Goal: Task Accomplishment & Management: Use online tool/utility

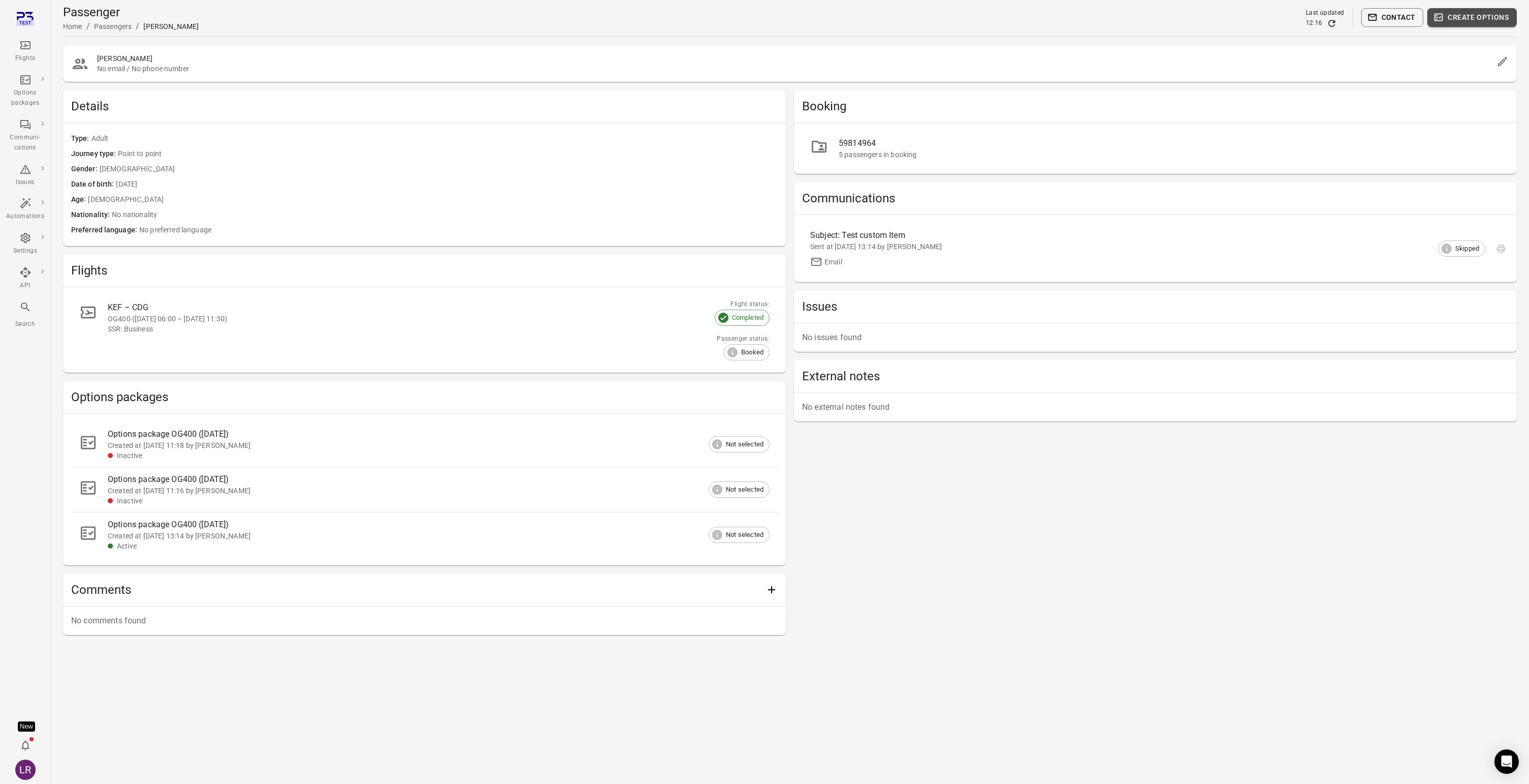
click at [1461, 16] on button "Create options" at bounding box center [1472, 18] width 90 height 19
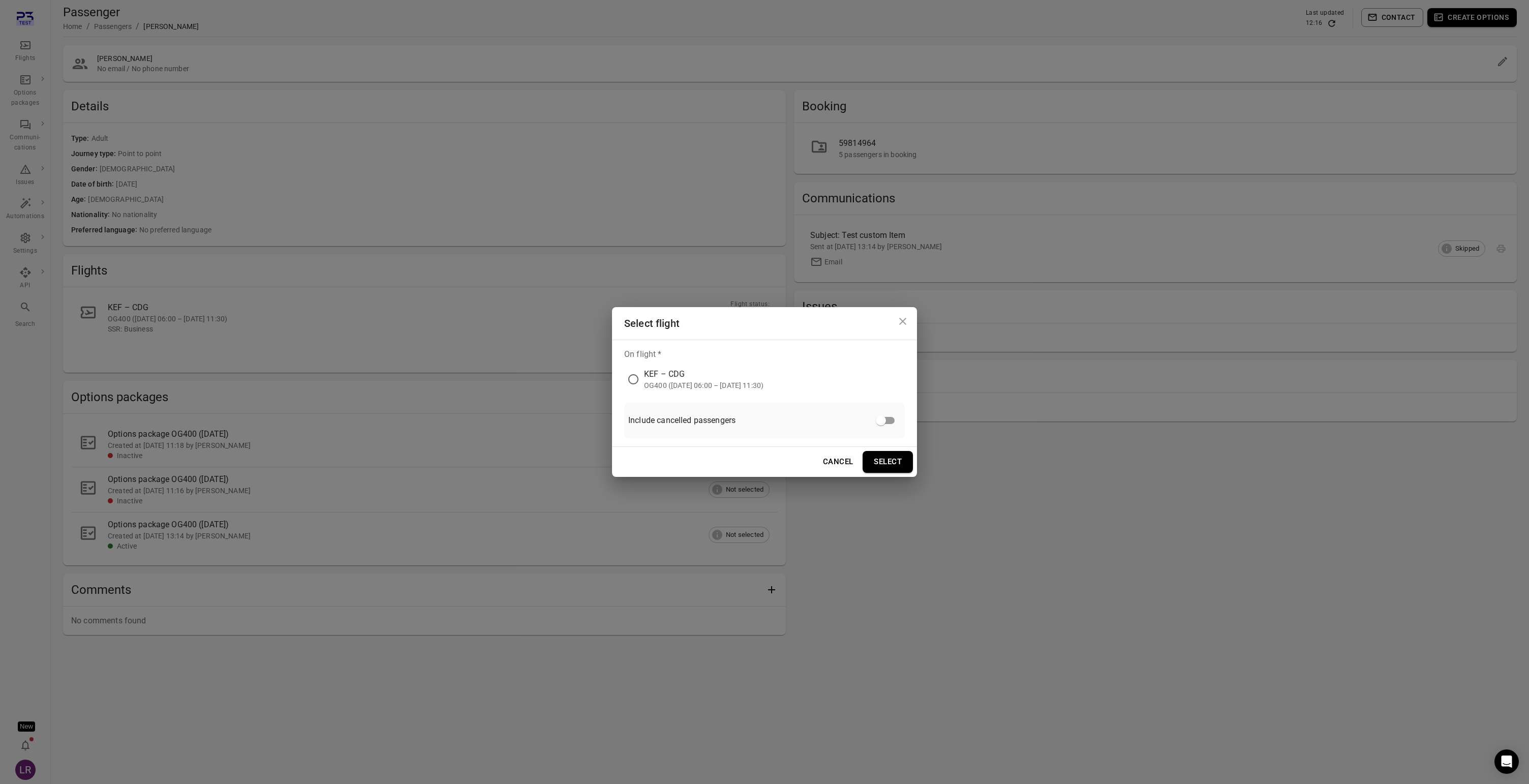
click at [667, 378] on div "KEF – CDG" at bounding box center [703, 374] width 119 height 12
click at [904, 317] on icon "Close dialog" at bounding box center [903, 321] width 12 height 12
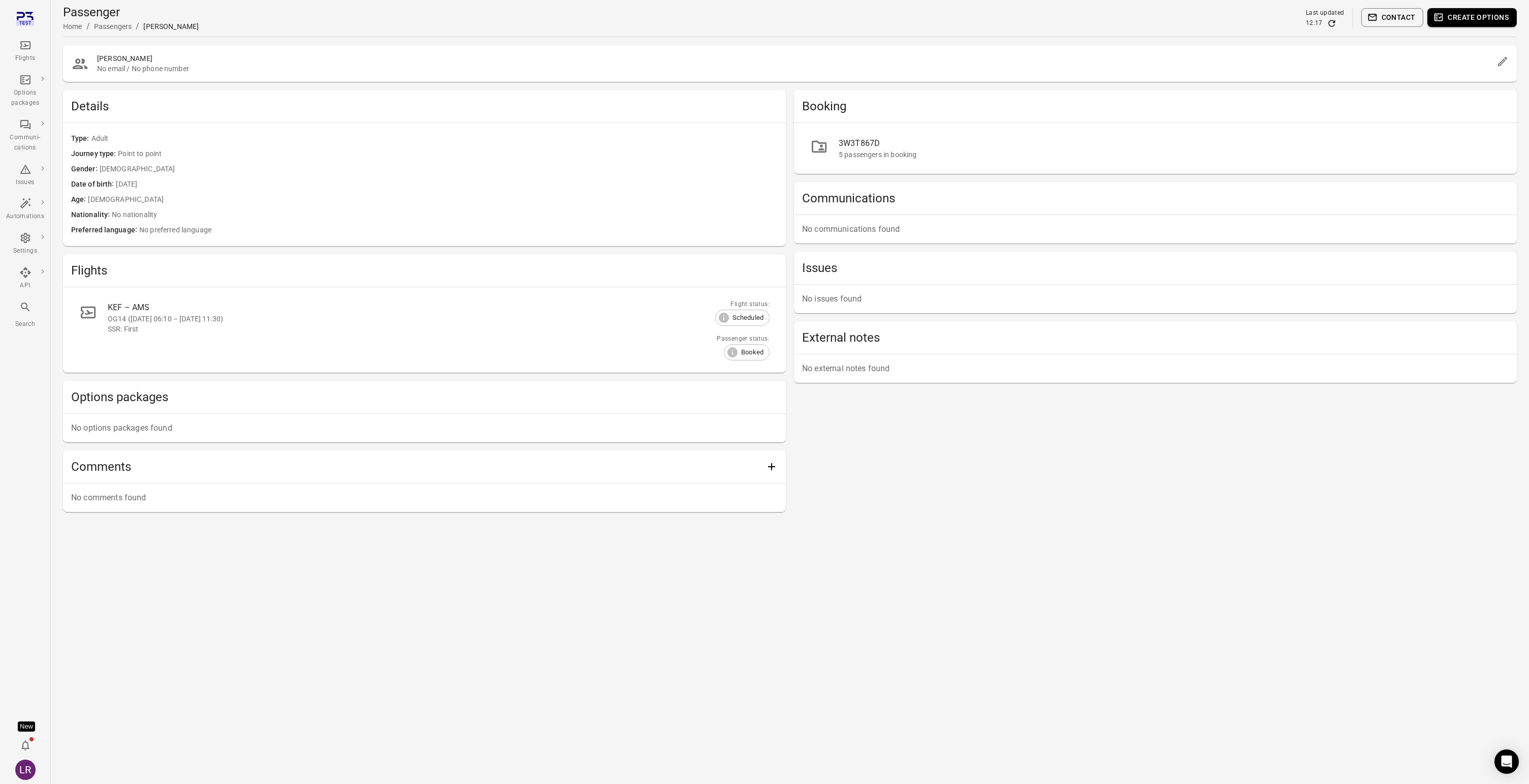
click at [1065, 139] on div "3W3T867D" at bounding box center [1169, 143] width 662 height 12
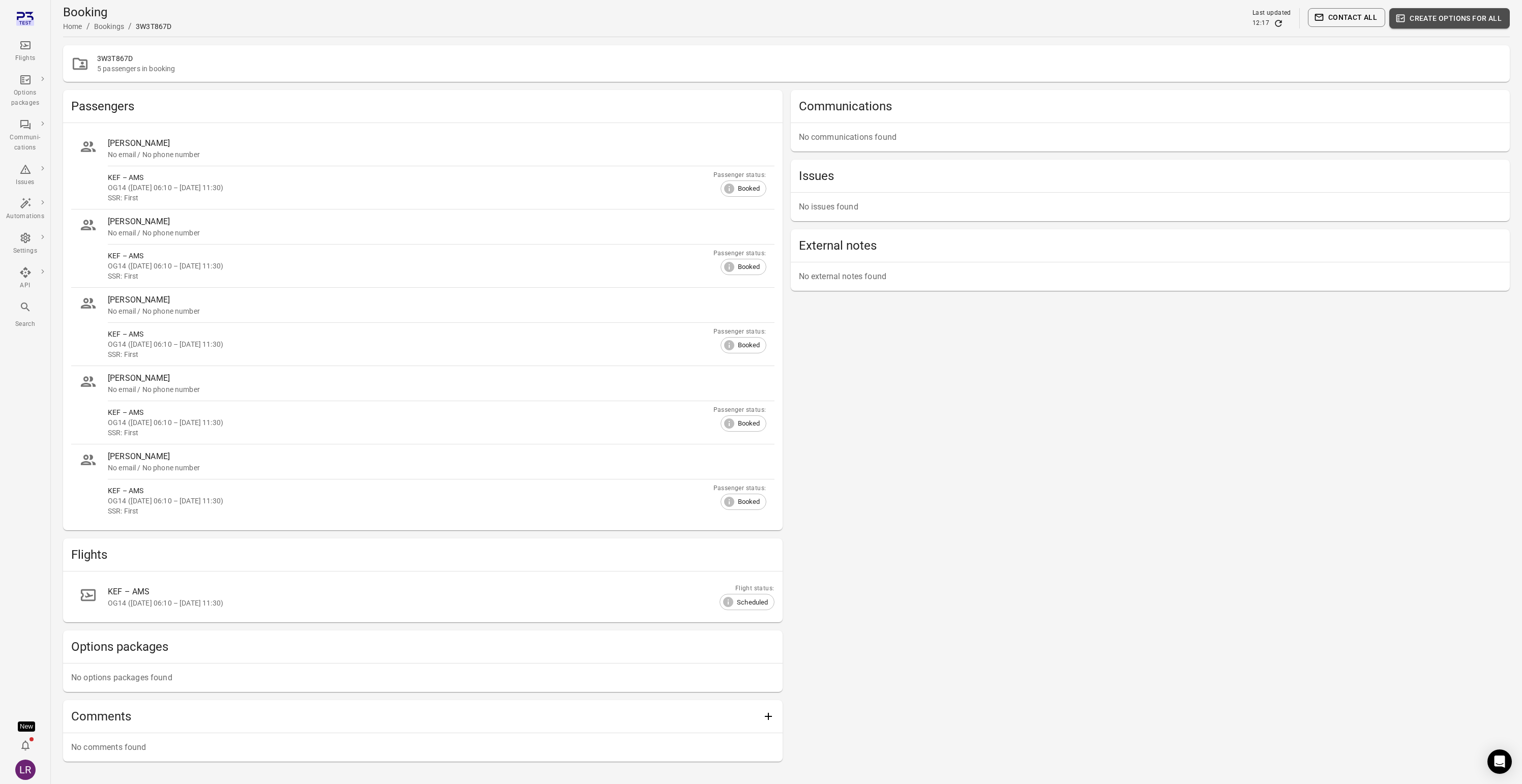
click at [1442, 12] on button "Create options for all" at bounding box center [1450, 18] width 121 height 20
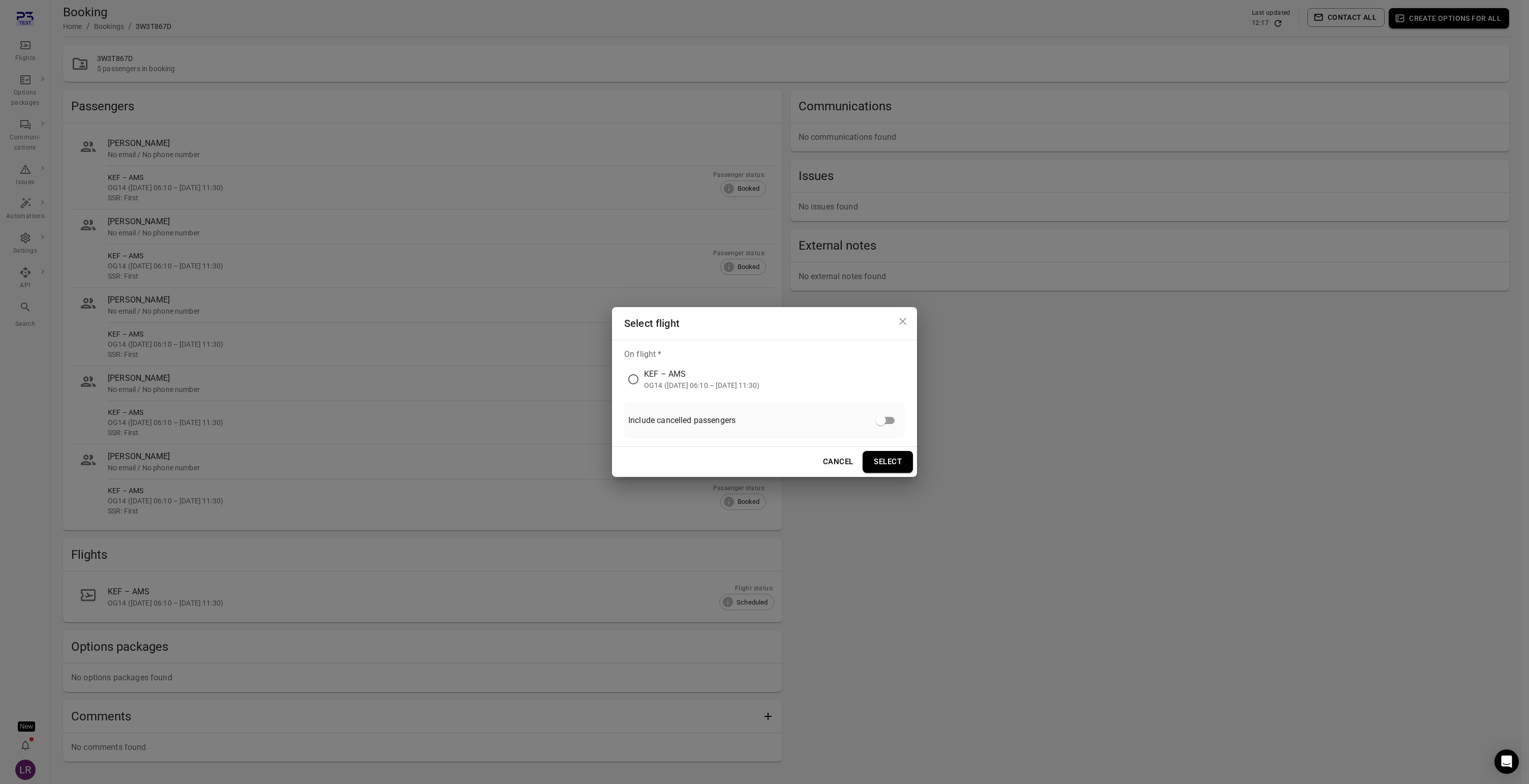
click at [657, 379] on div "KEF – AMS" at bounding box center [702, 374] width 115 height 12
click at [894, 464] on button "Select" at bounding box center [887, 462] width 50 height 21
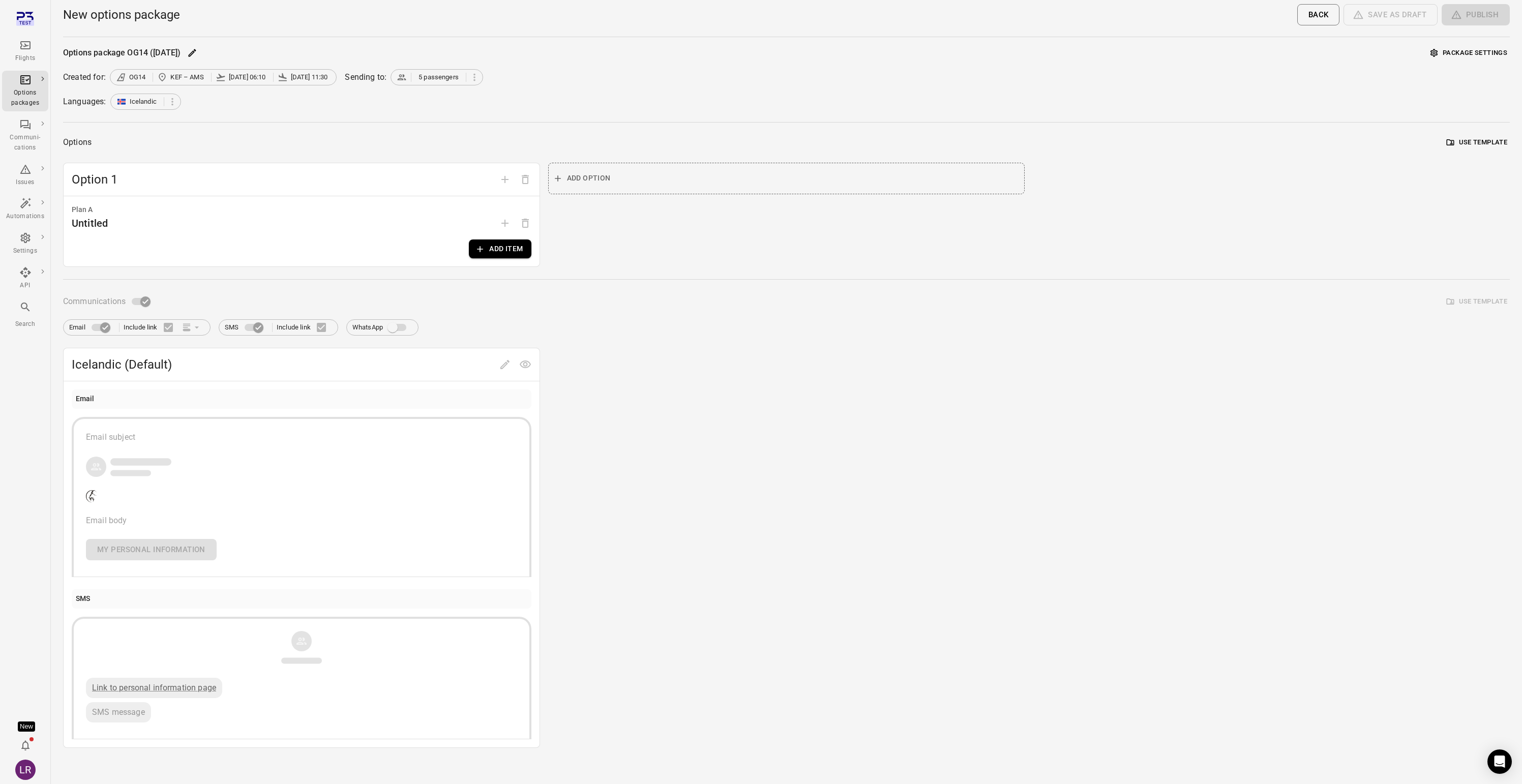
click at [508, 253] on button "Add item" at bounding box center [500, 249] width 62 height 19
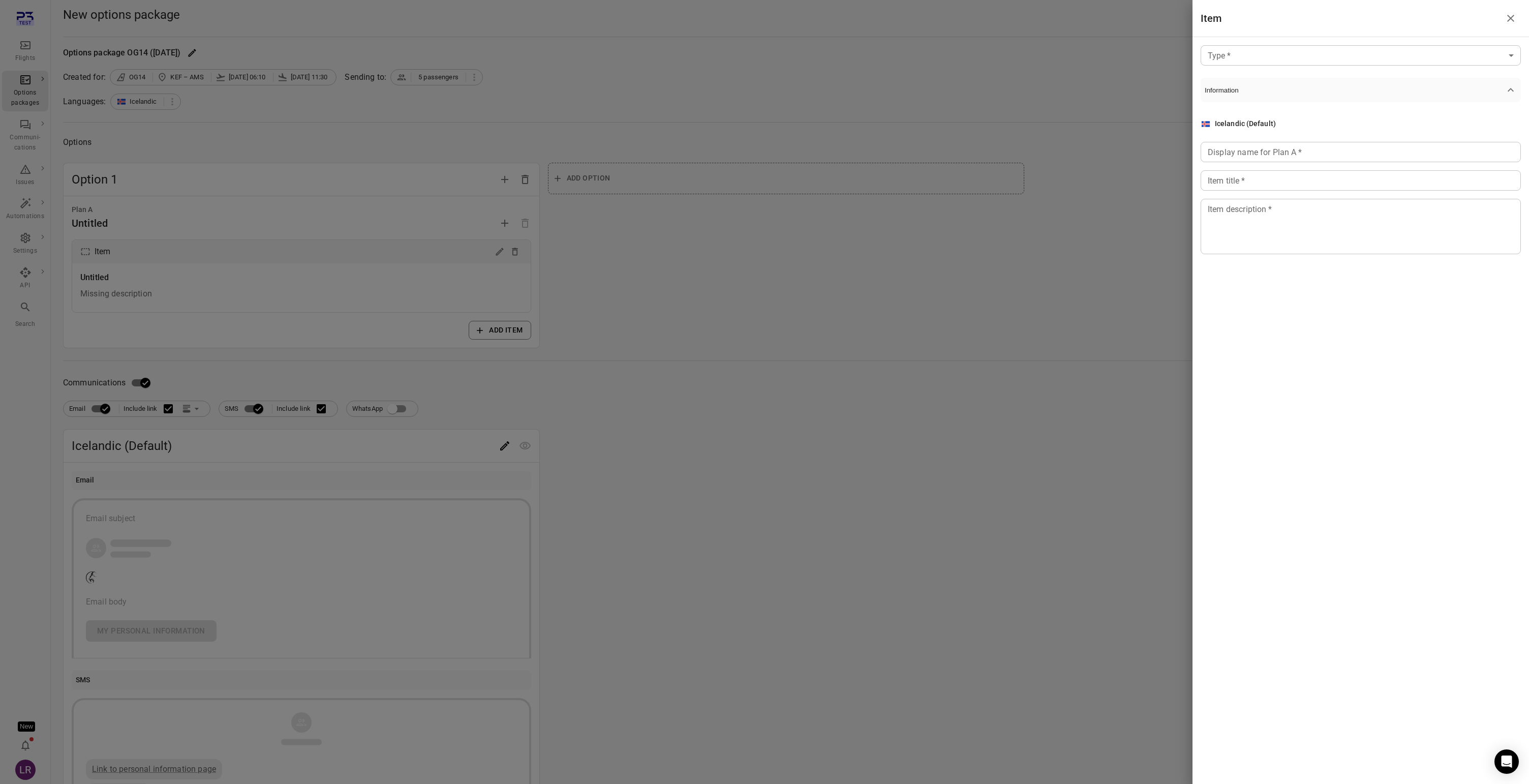
click at [1245, 58] on body "Flights Options packages Communi-cations Issues Automations Settings API Search…" at bounding box center [764, 434] width 1529 height 869
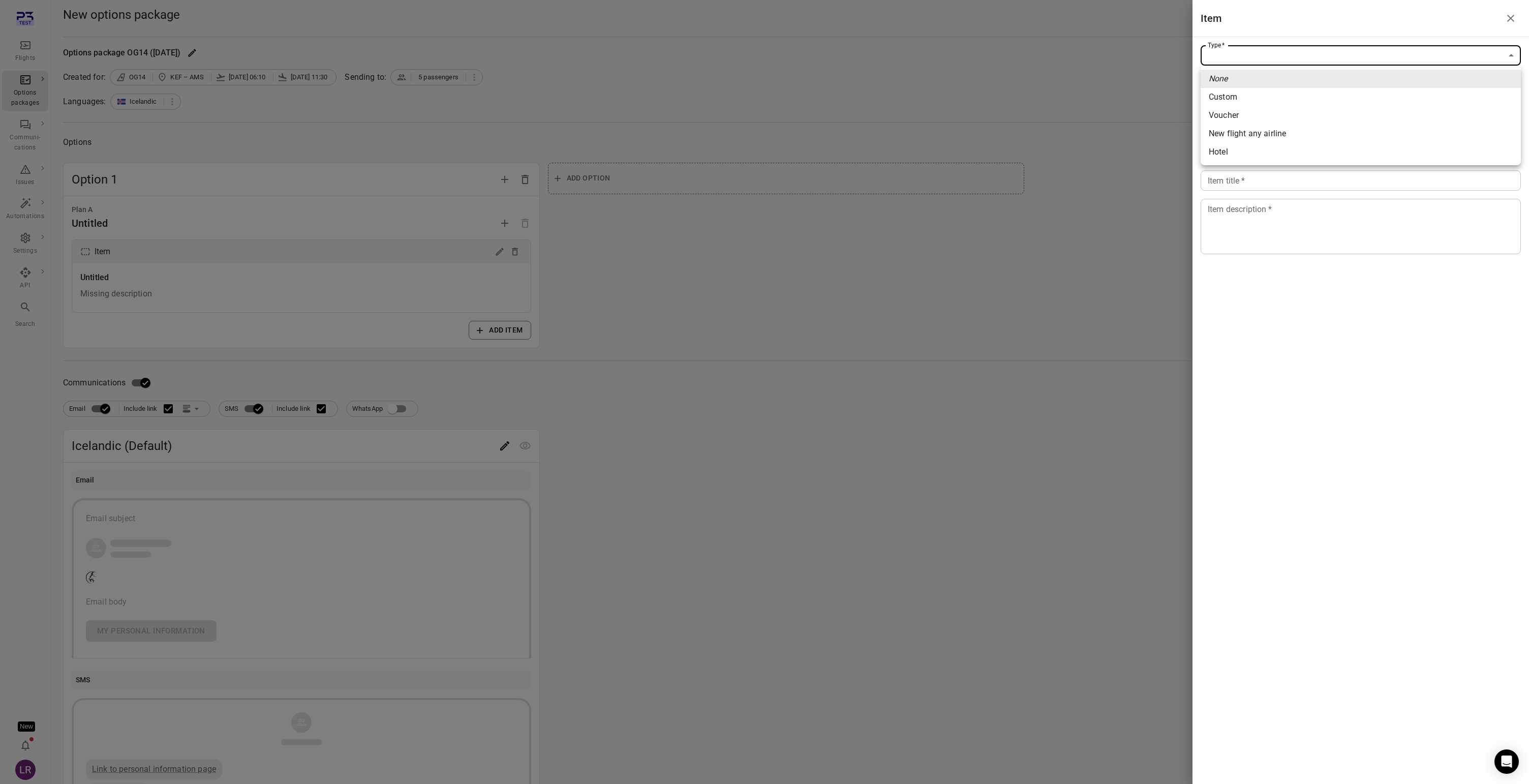
click at [1092, 274] on div at bounding box center [764, 392] width 1529 height 784
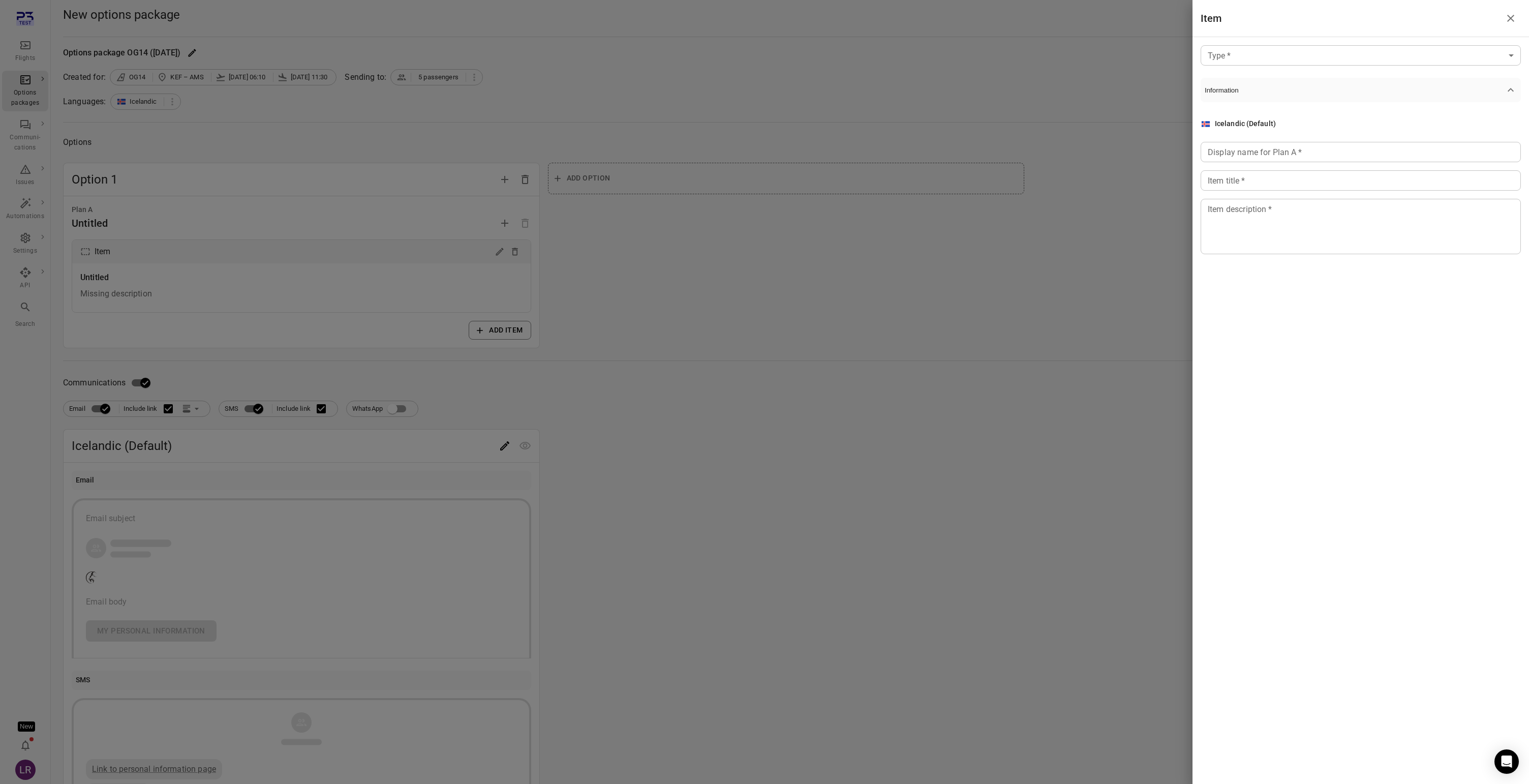
click at [765, 299] on div at bounding box center [764, 392] width 1529 height 784
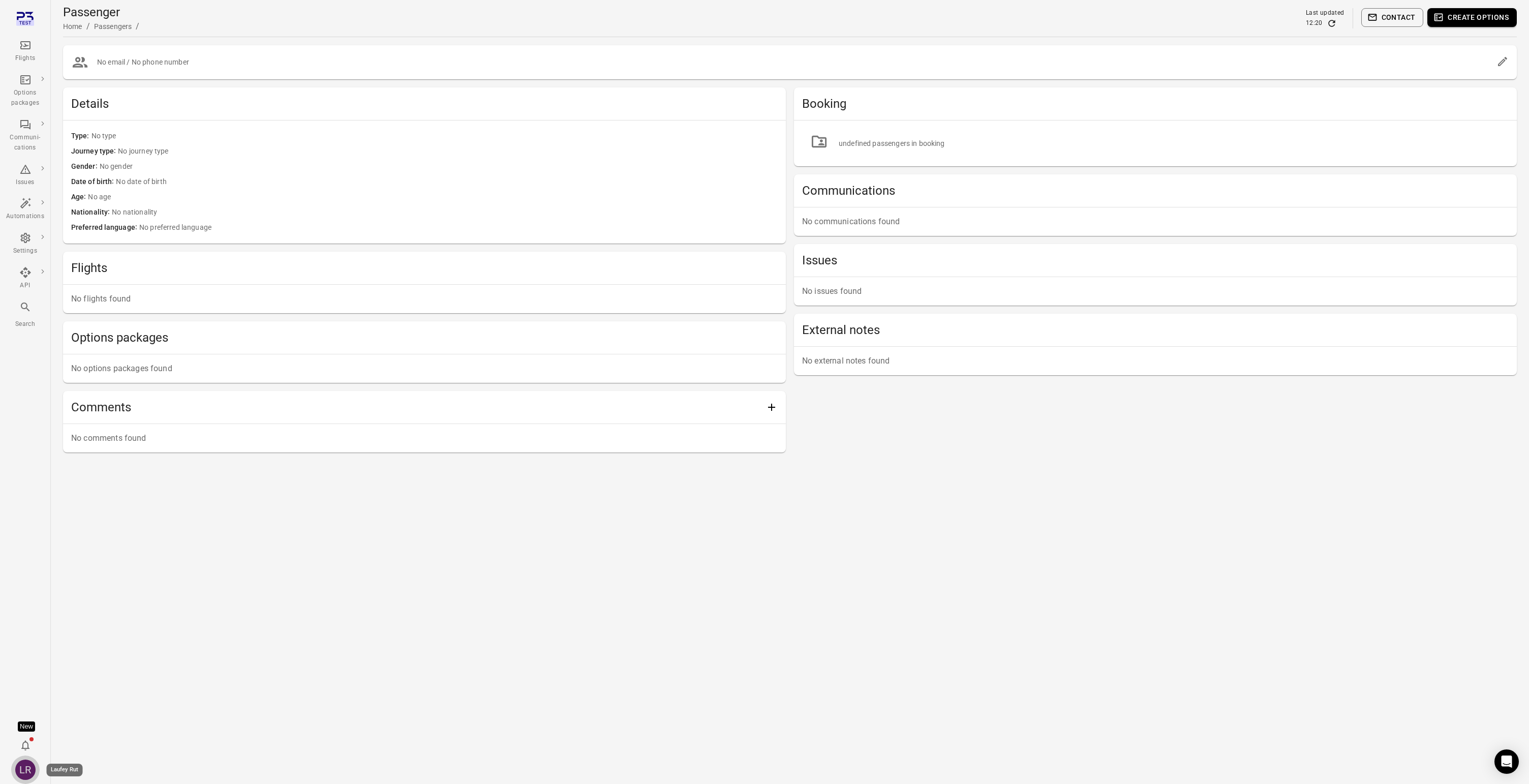
click at [20, 768] on div "LR" at bounding box center [26, 769] width 20 height 20
click at [69, 767] on button "Log out" at bounding box center [78, 767] width 76 height 19
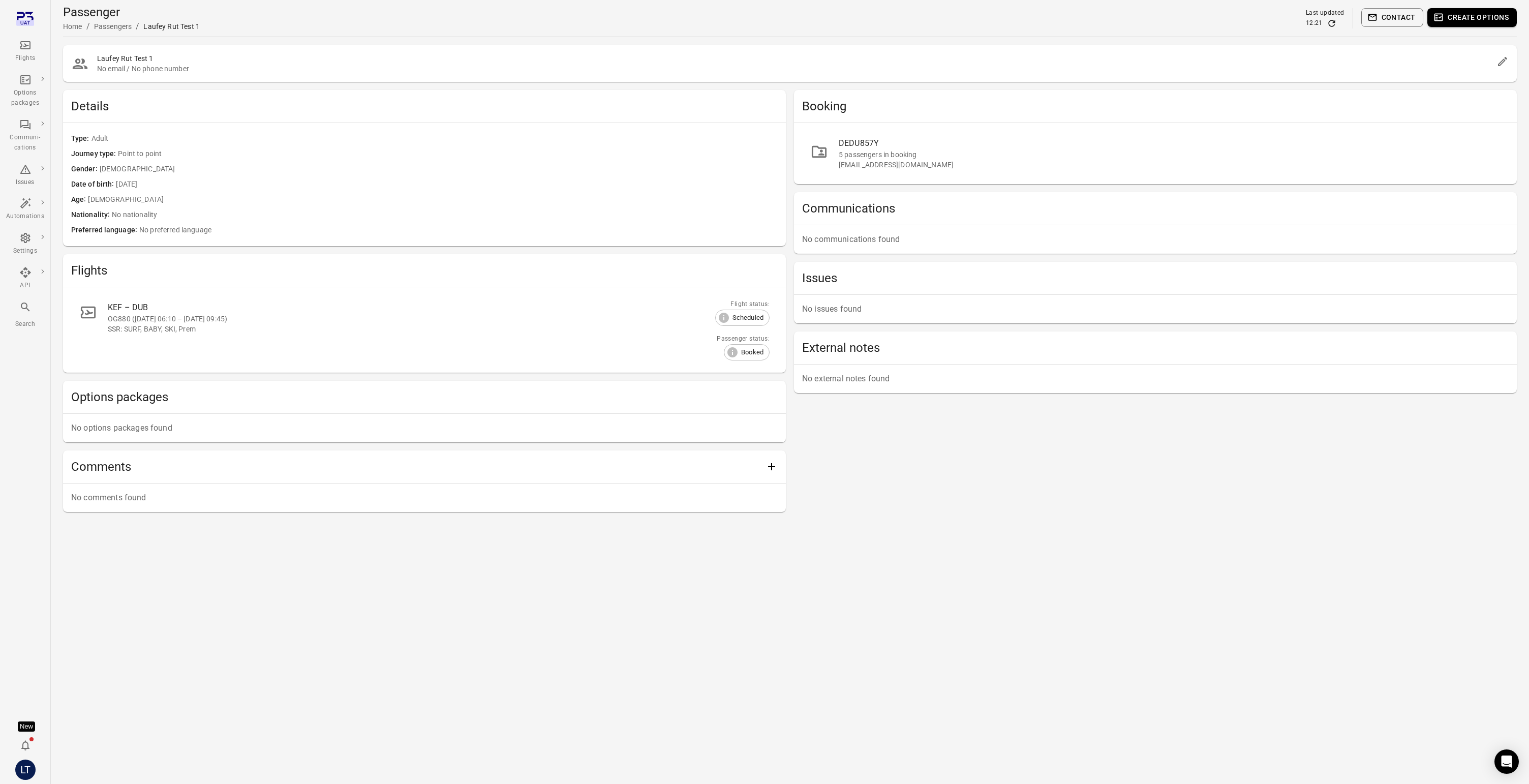
click at [1267, 137] on div "DEDU857Y" at bounding box center [1169, 143] width 662 height 12
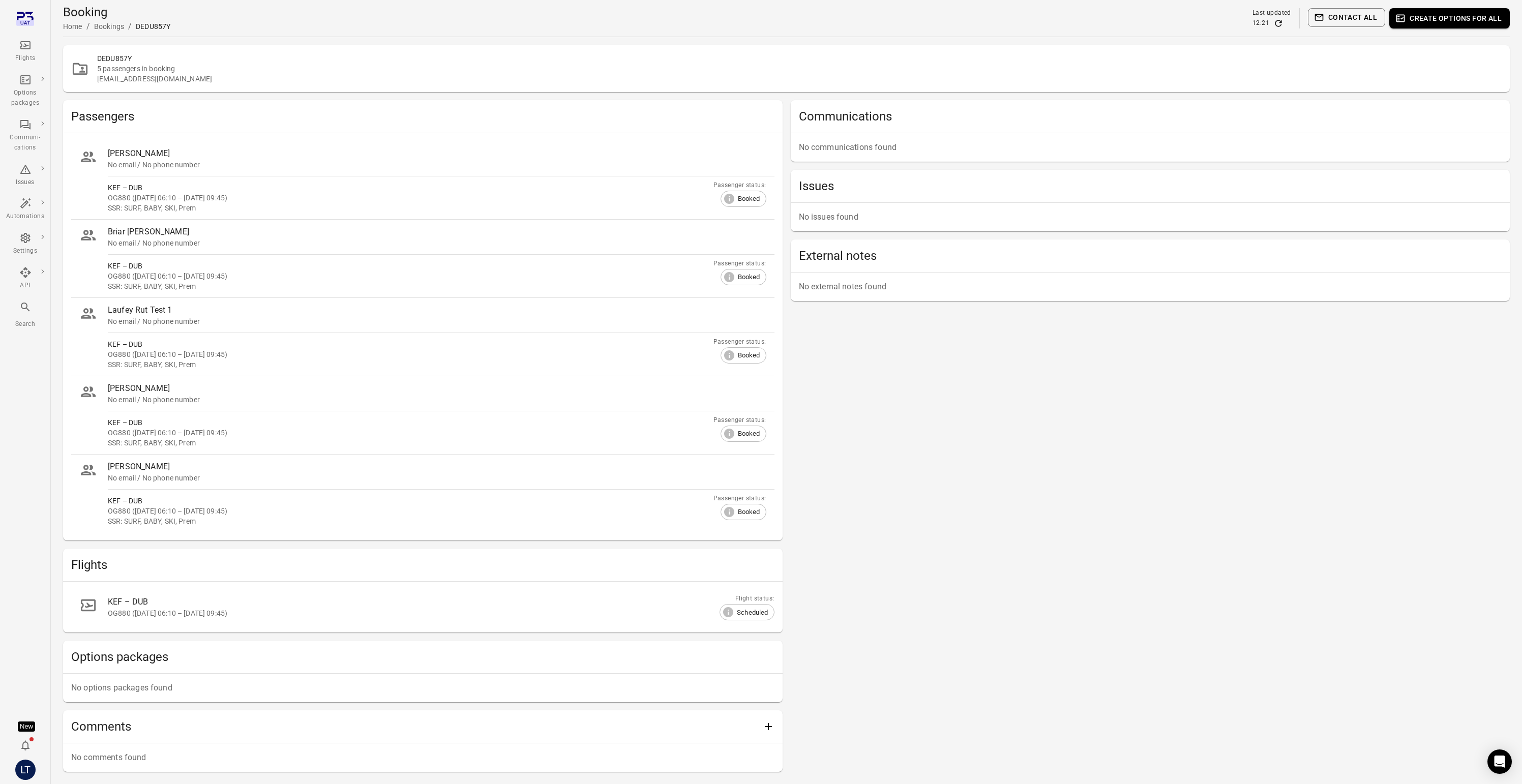
click at [1449, 18] on button "Create options for all" at bounding box center [1450, 18] width 121 height 20
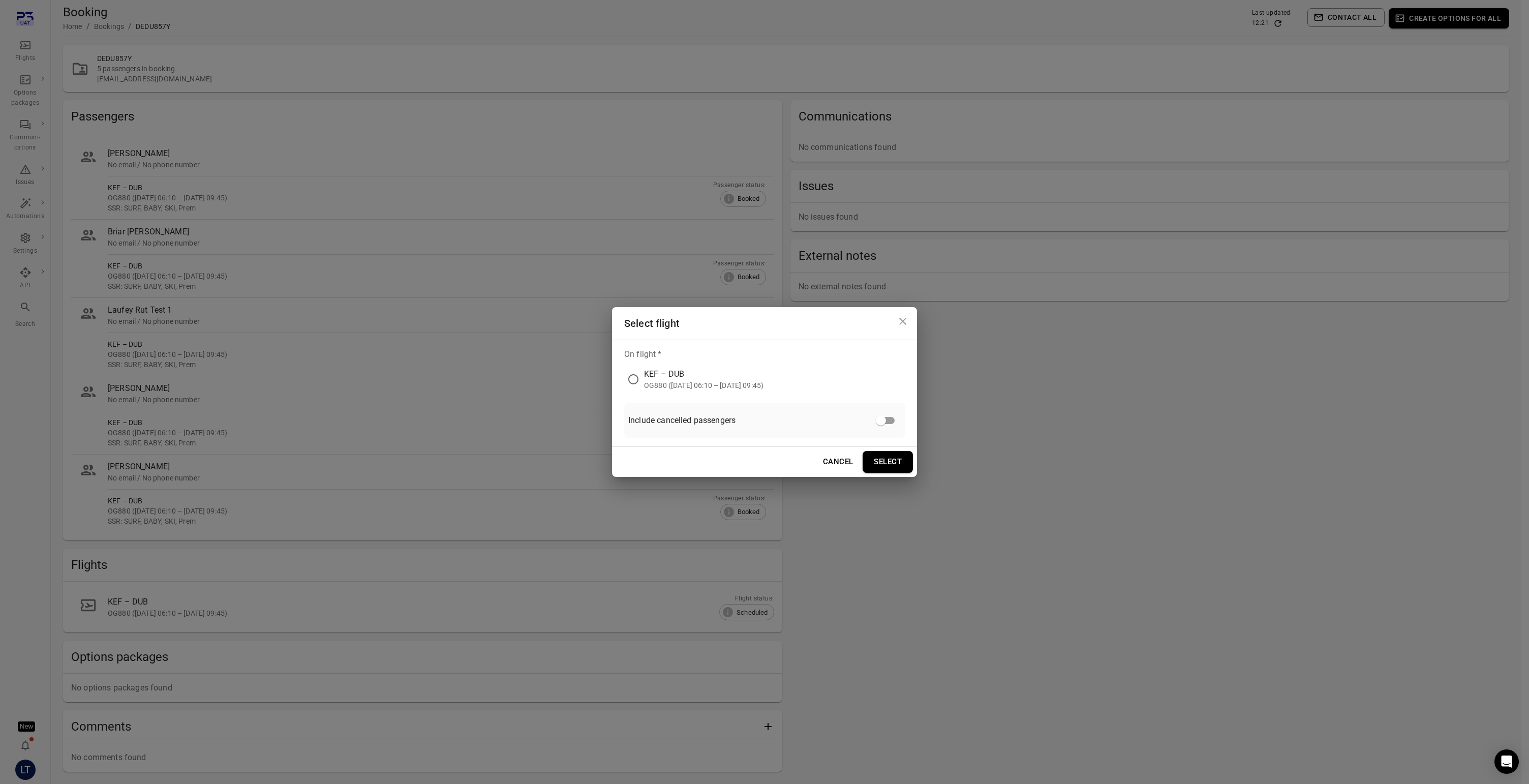
click at [649, 377] on div "KEF – DUB" at bounding box center [703, 374] width 119 height 12
click at [886, 458] on button "Select" at bounding box center [887, 462] width 50 height 21
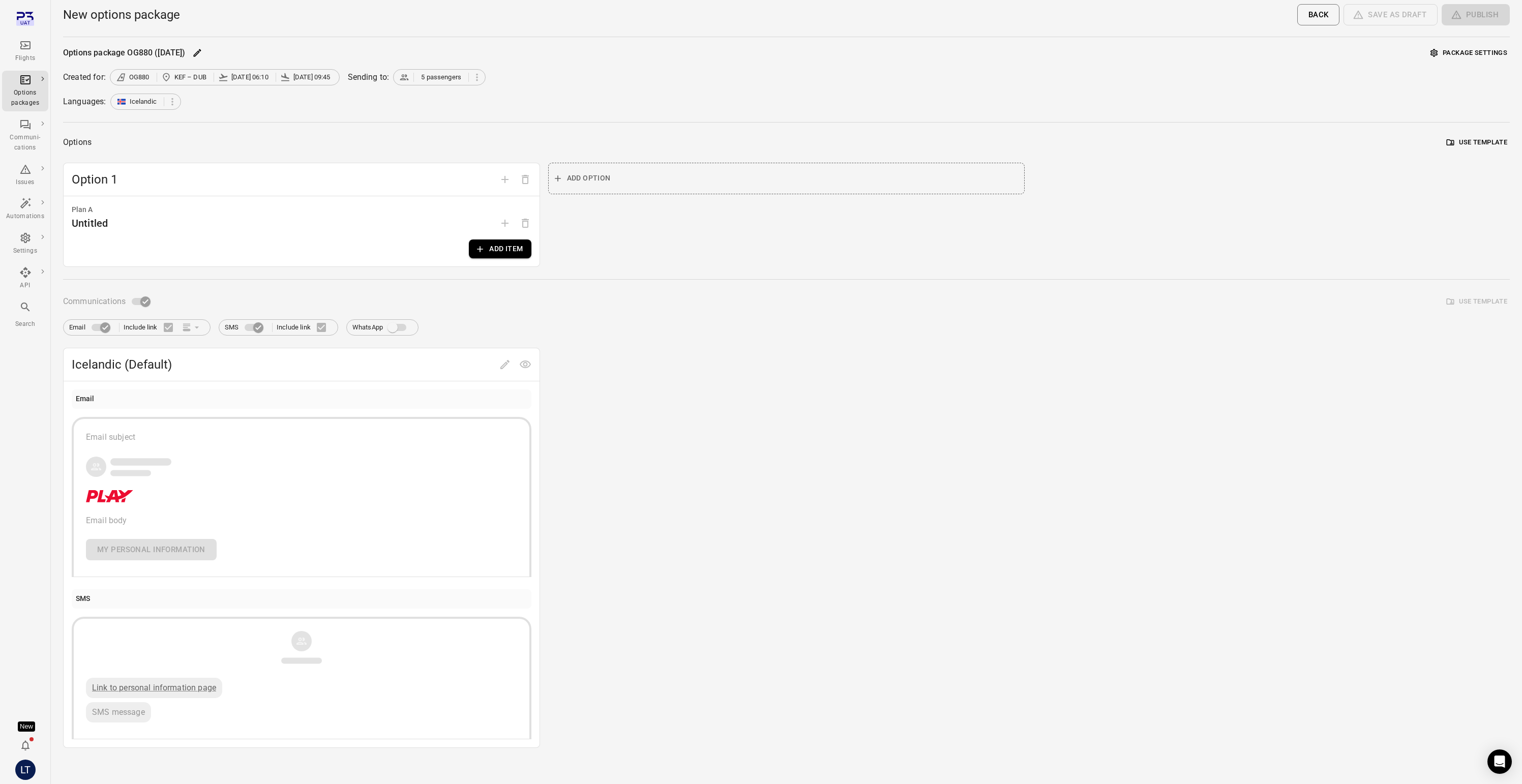
click at [504, 248] on button "Add item" at bounding box center [500, 249] width 62 height 19
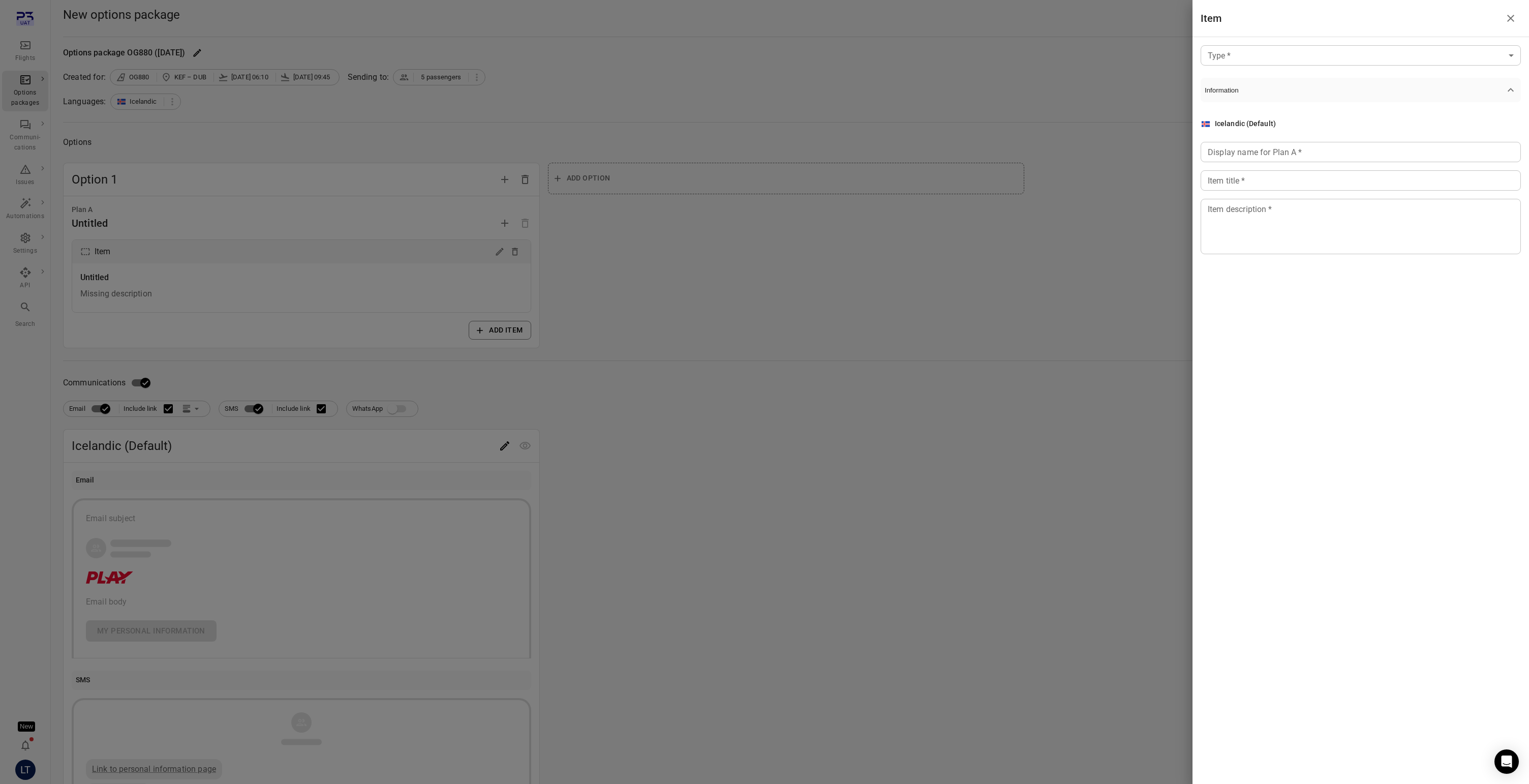
click at [1280, 51] on body "Flights Options packages Communi-cations Issues Automations Settings API Search…" at bounding box center [764, 434] width 1529 height 869
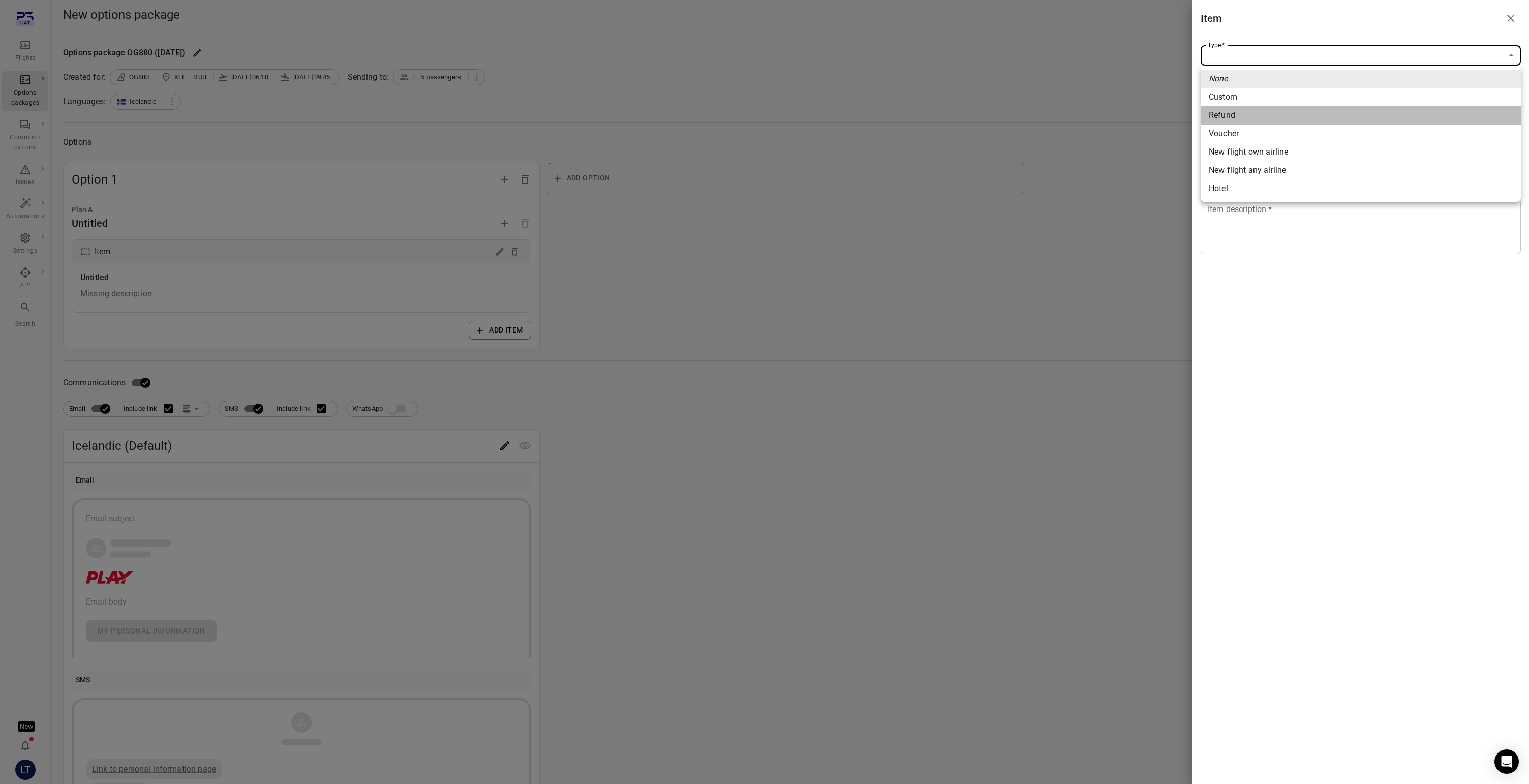
click at [1245, 115] on span "Refund" at bounding box center [1360, 115] width 304 height 12
type input "******"
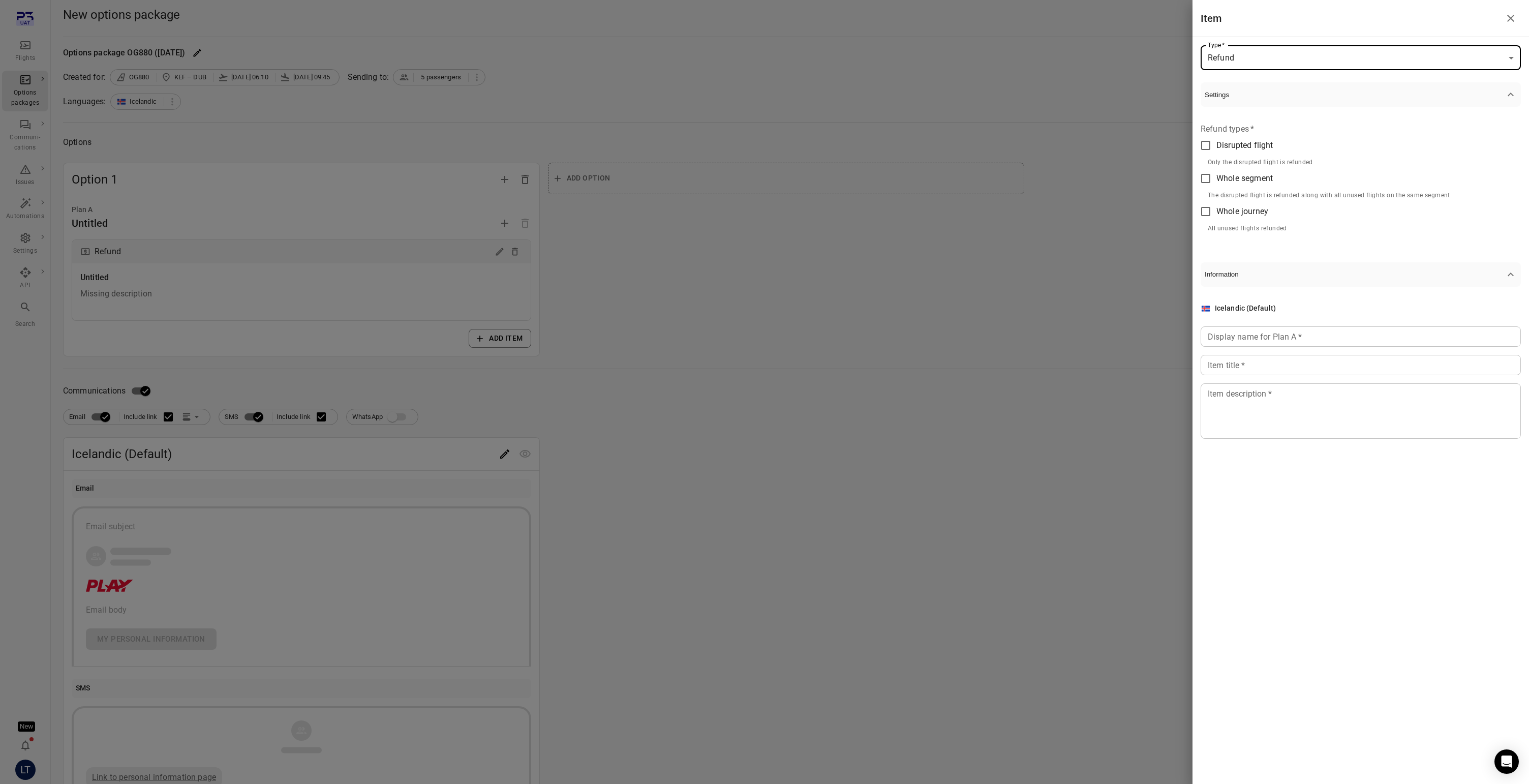
click at [1240, 332] on div "Display name for Plan A   * Display name for Plan A   *" at bounding box center [1361, 337] width 321 height 20
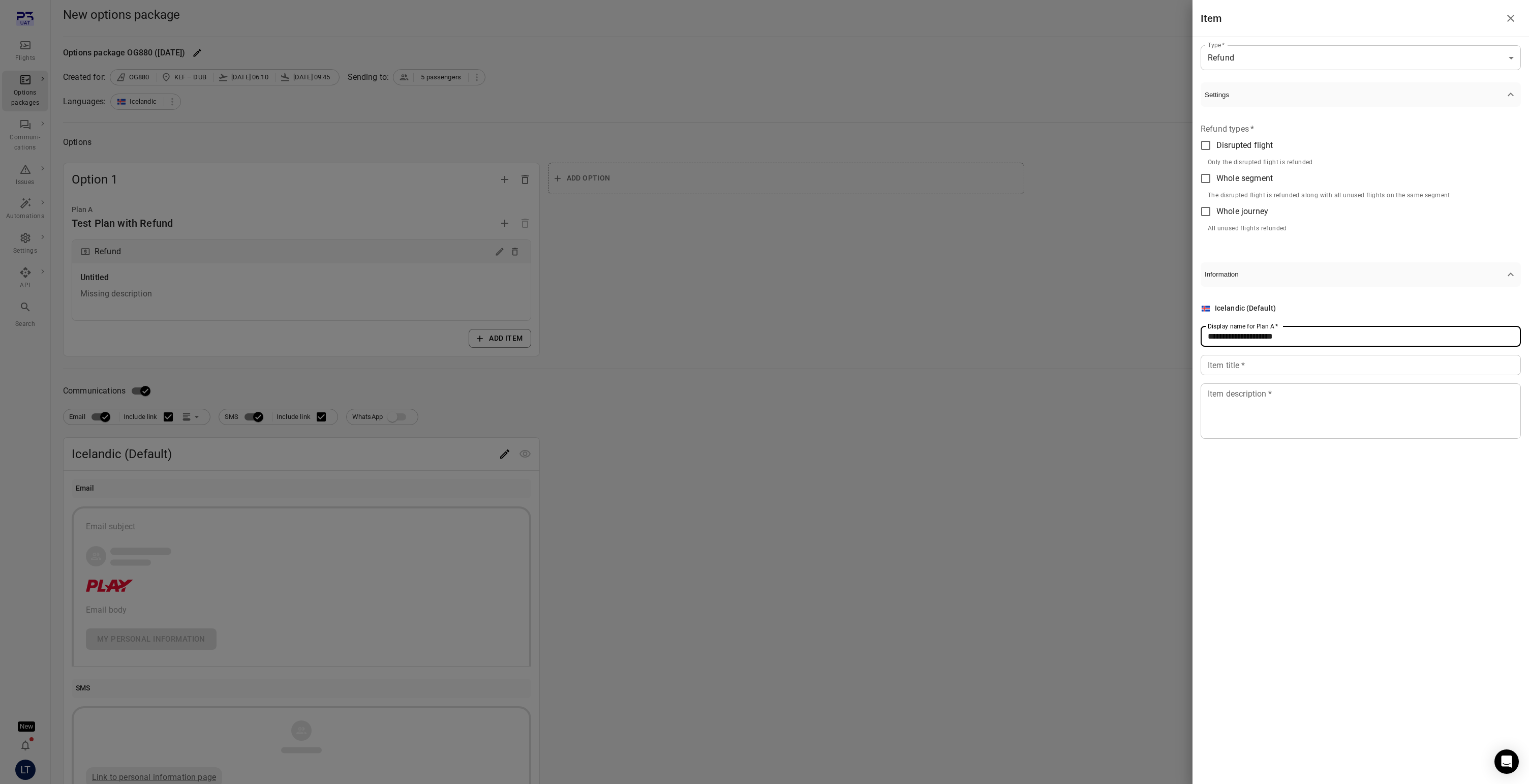
type input "**********"
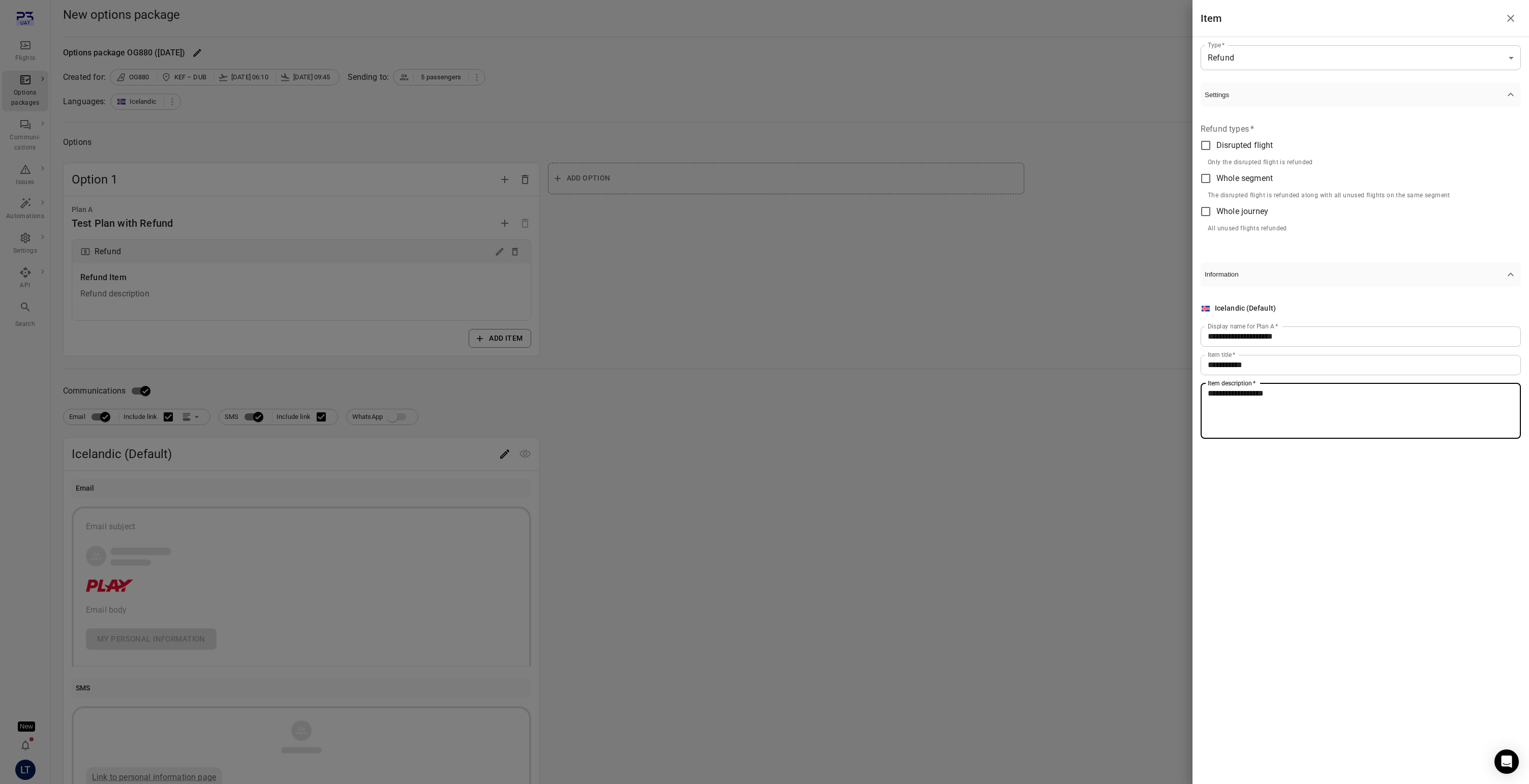
type textarea "**********"
click at [1220, 147] on span "Disrupted flight" at bounding box center [1244, 145] width 56 height 12
click at [1220, 179] on span "Whole segment" at bounding box center [1244, 178] width 56 height 12
click at [1219, 210] on span "Whole journey" at bounding box center [1242, 211] width 52 height 12
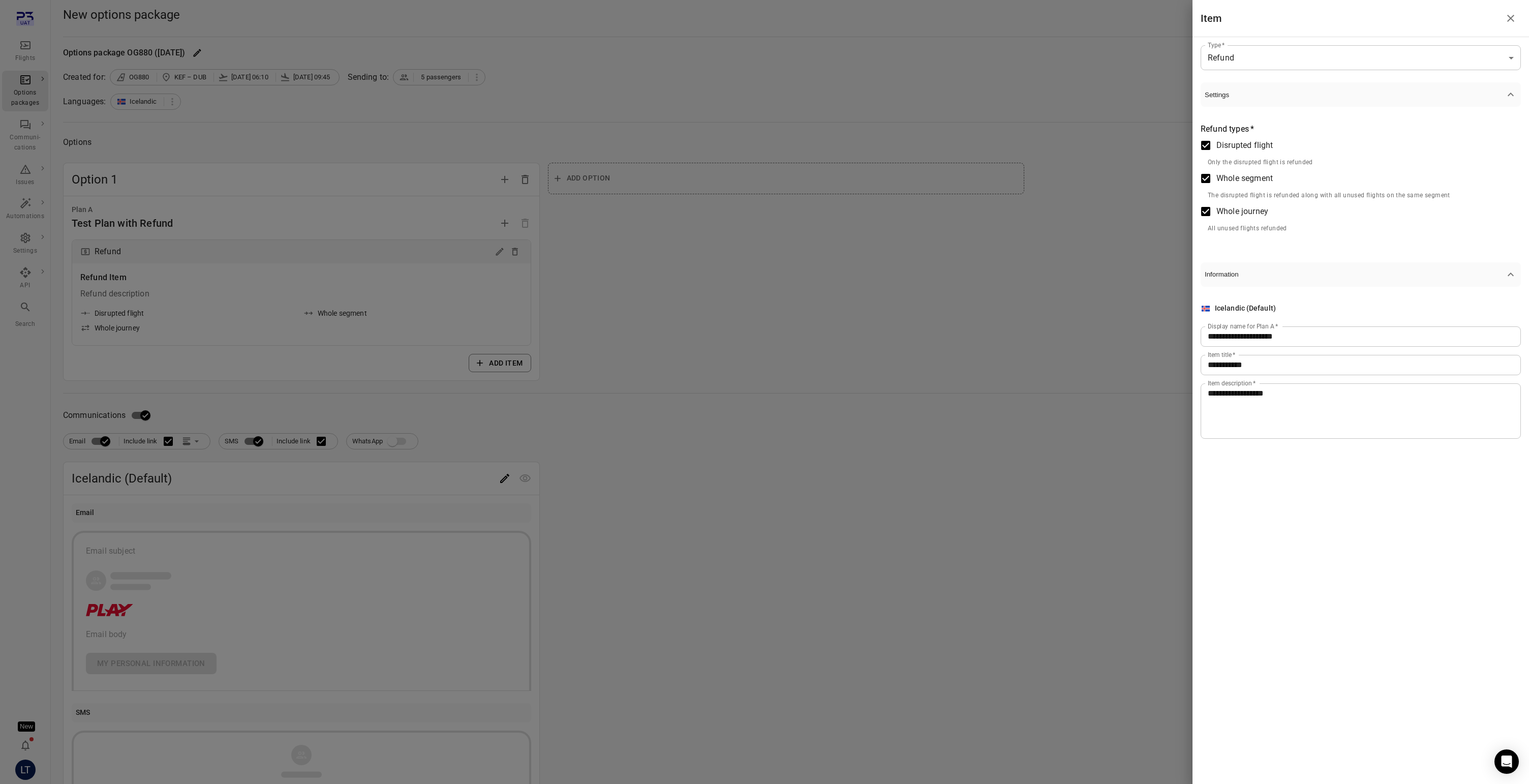
click at [490, 323] on div at bounding box center [764, 392] width 1529 height 784
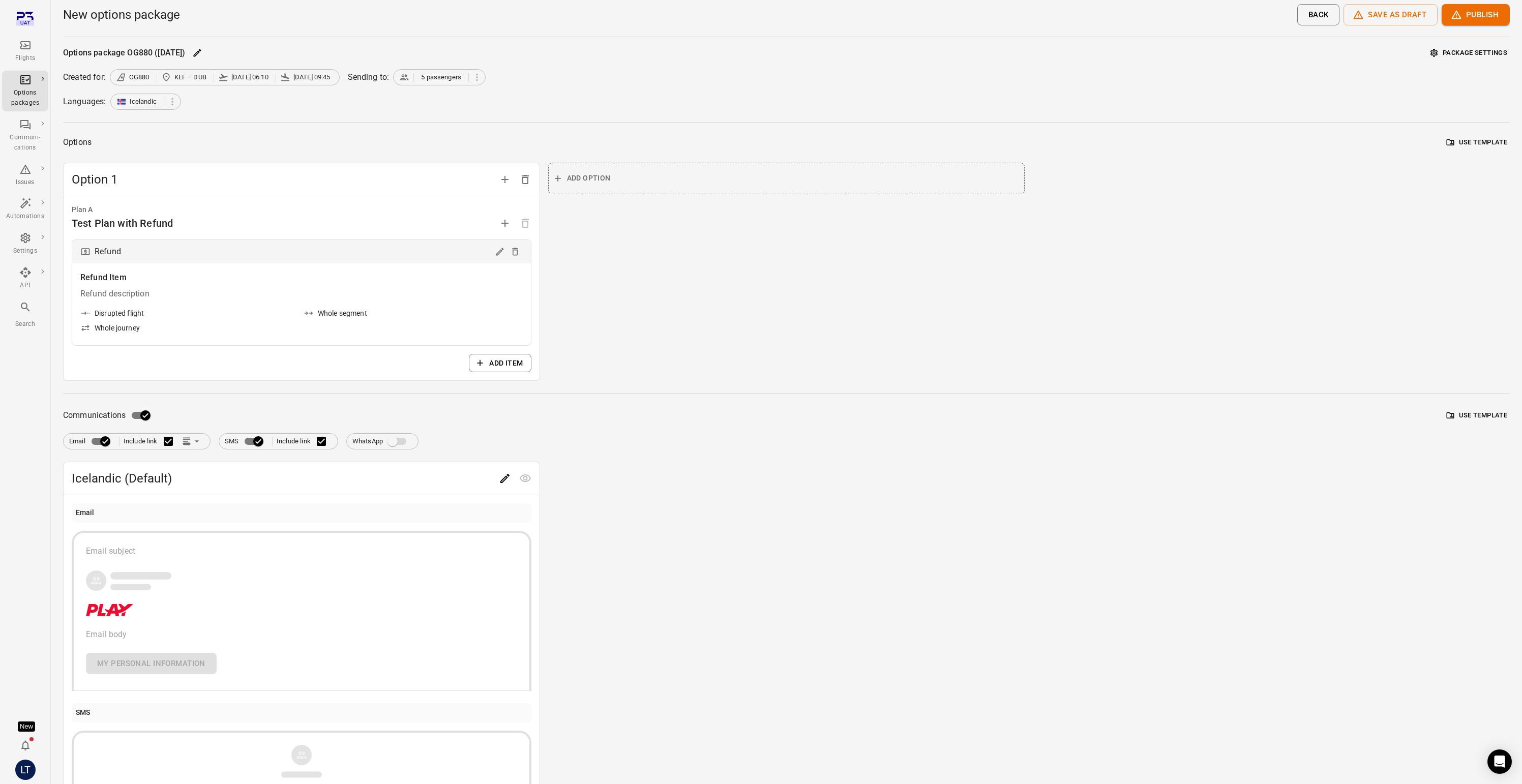
click at [491, 363] on button "Add item" at bounding box center [500, 363] width 62 height 19
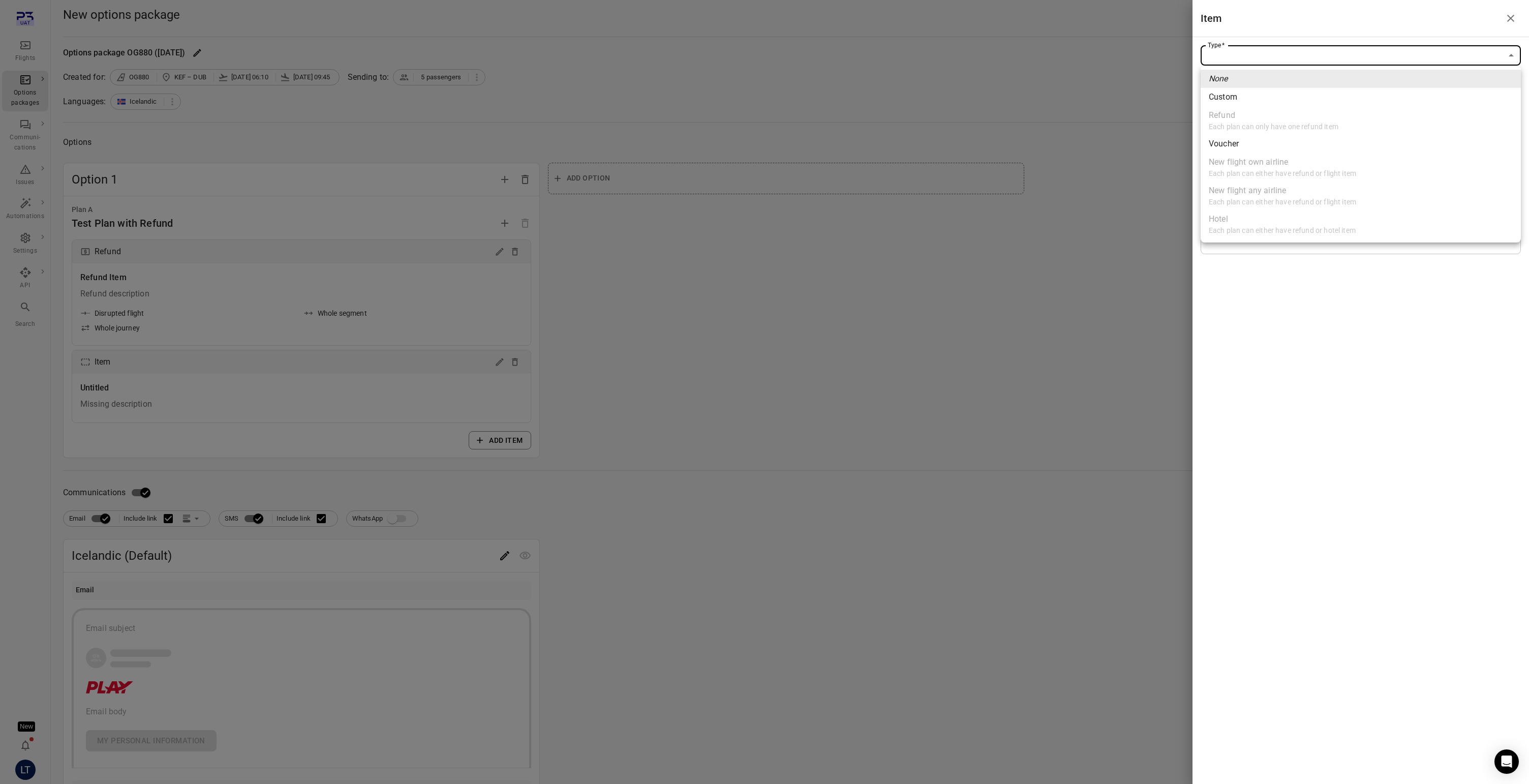
click at [1251, 59] on body "**********" at bounding box center [764, 490] width 1529 height 979
click at [1249, 97] on span "Custom" at bounding box center [1360, 97] width 304 height 12
type input "******"
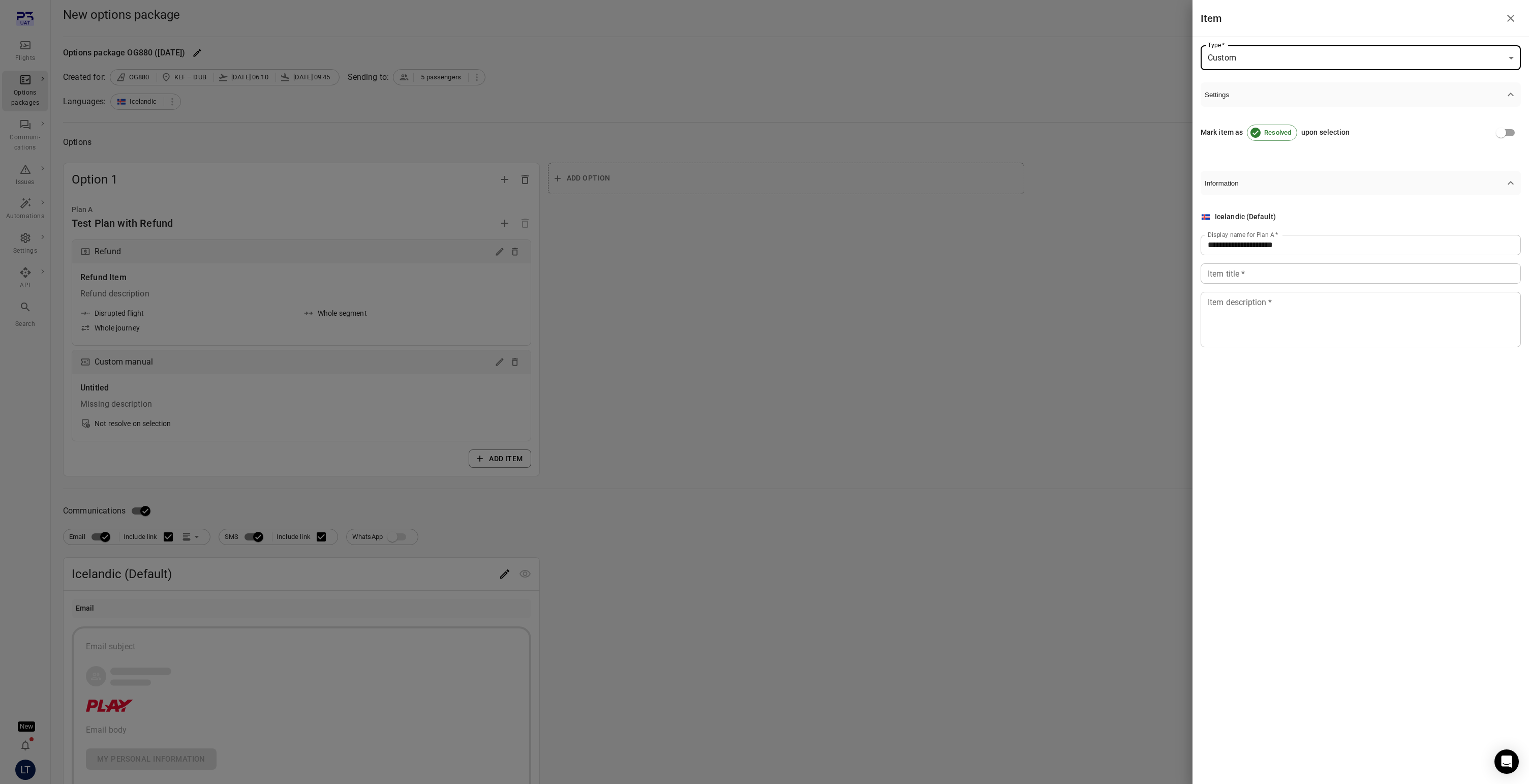
click at [1253, 269] on input "Item title   *" at bounding box center [1361, 274] width 321 height 20
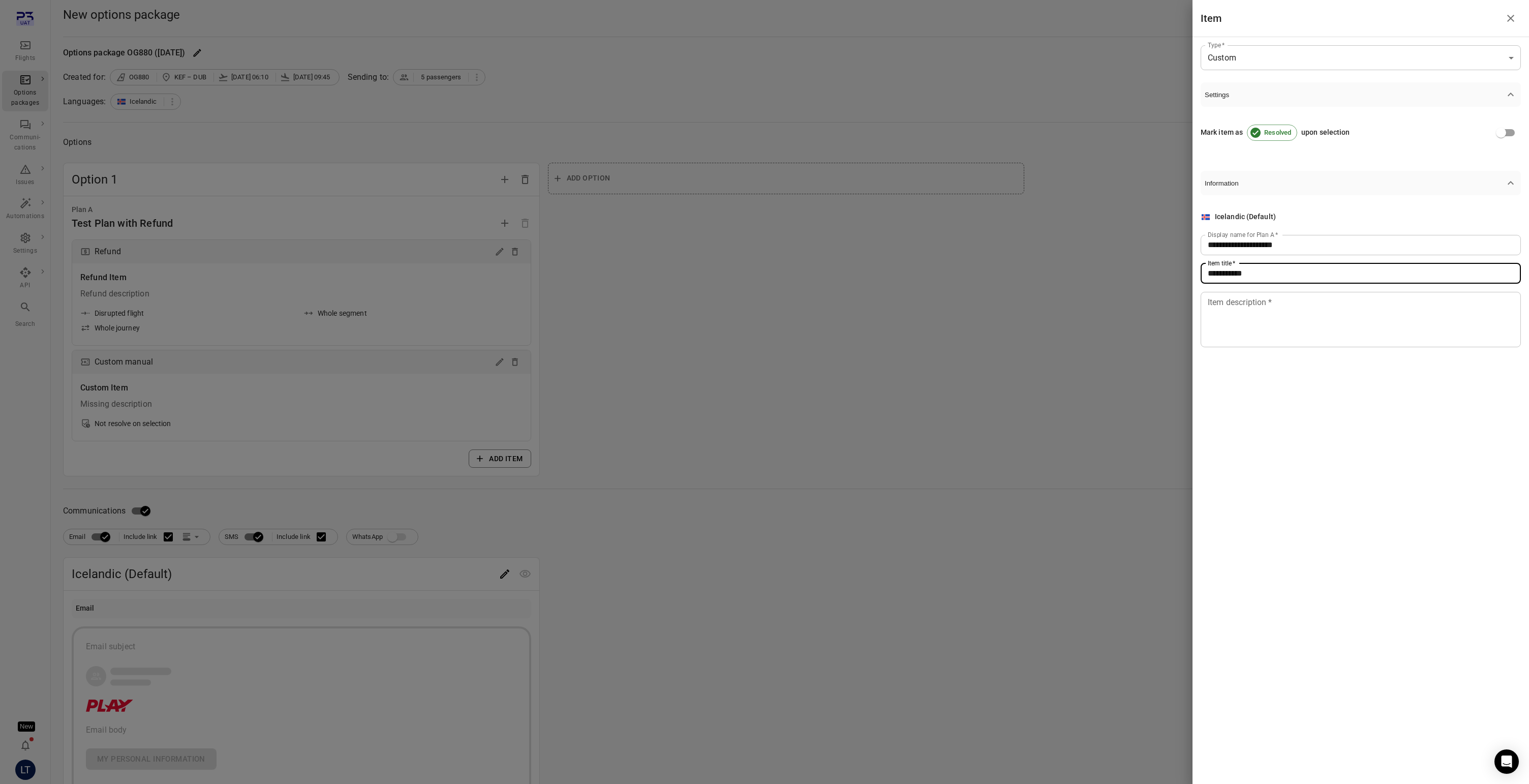
type input "**********"
type textarea "**********"
click at [994, 300] on div at bounding box center [764, 392] width 1529 height 784
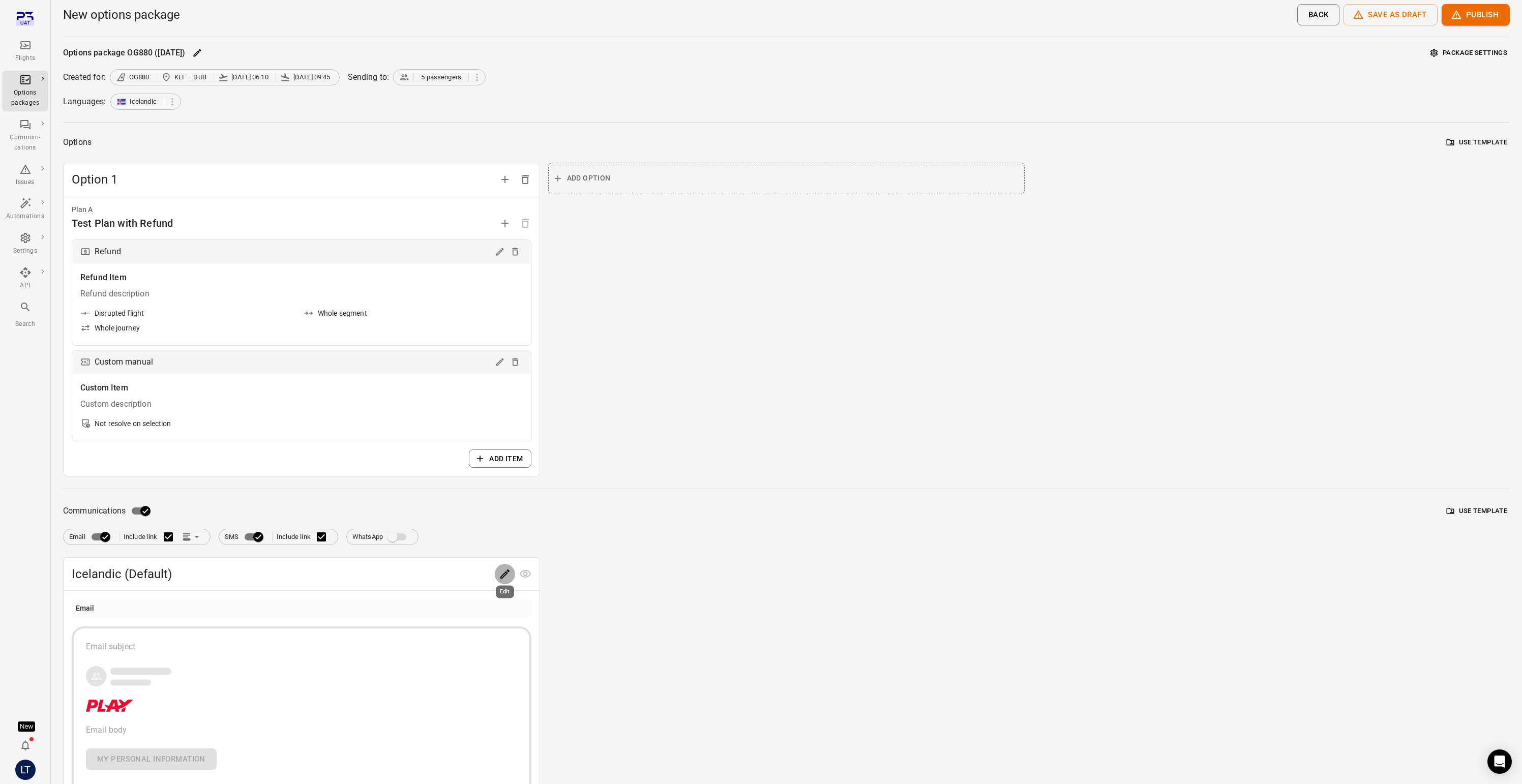
click at [502, 576] on icon "Edit" at bounding box center [505, 574] width 12 height 12
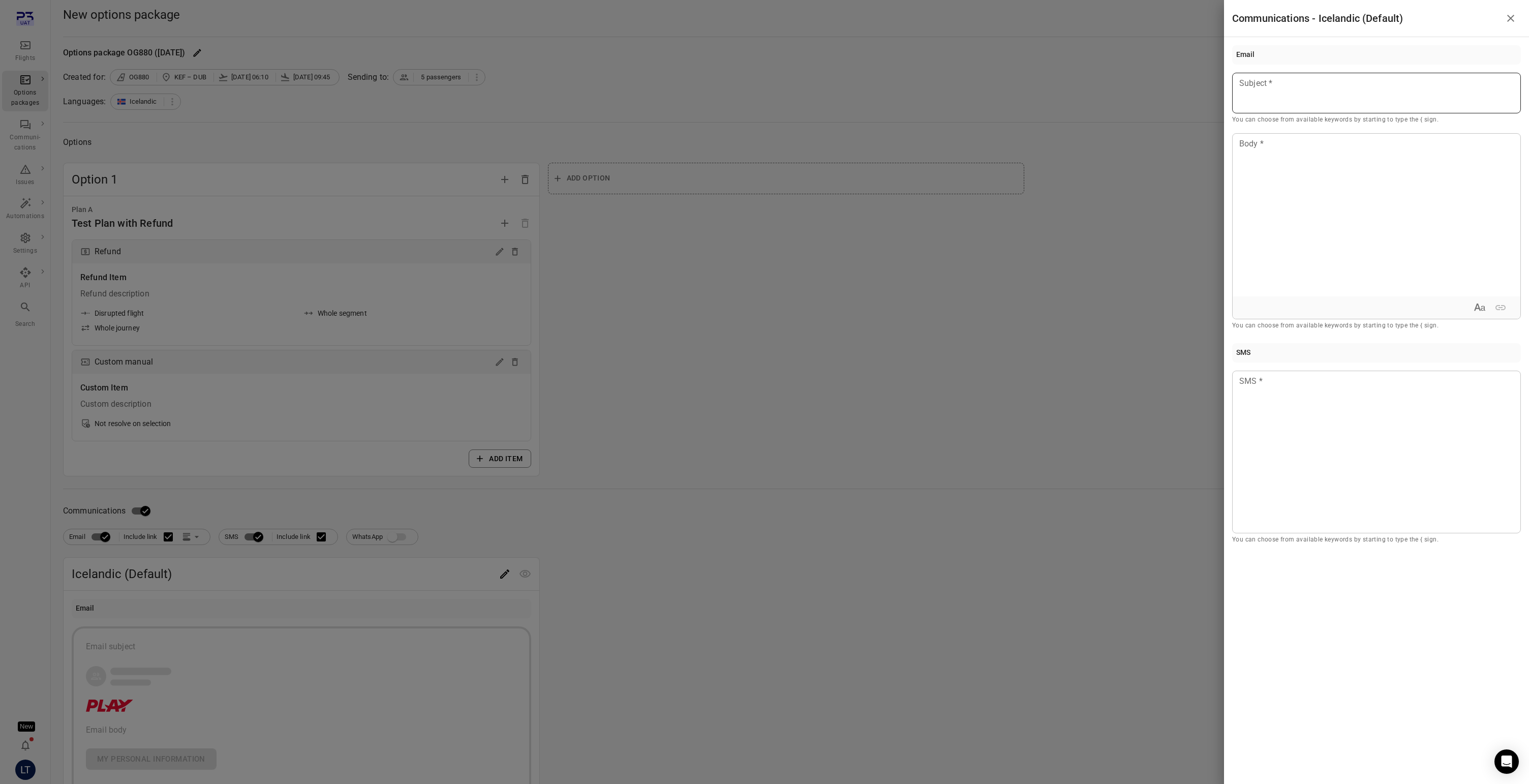
click at [1288, 93] on div at bounding box center [1376, 93] width 288 height 41
click at [1016, 338] on div at bounding box center [764, 392] width 1529 height 784
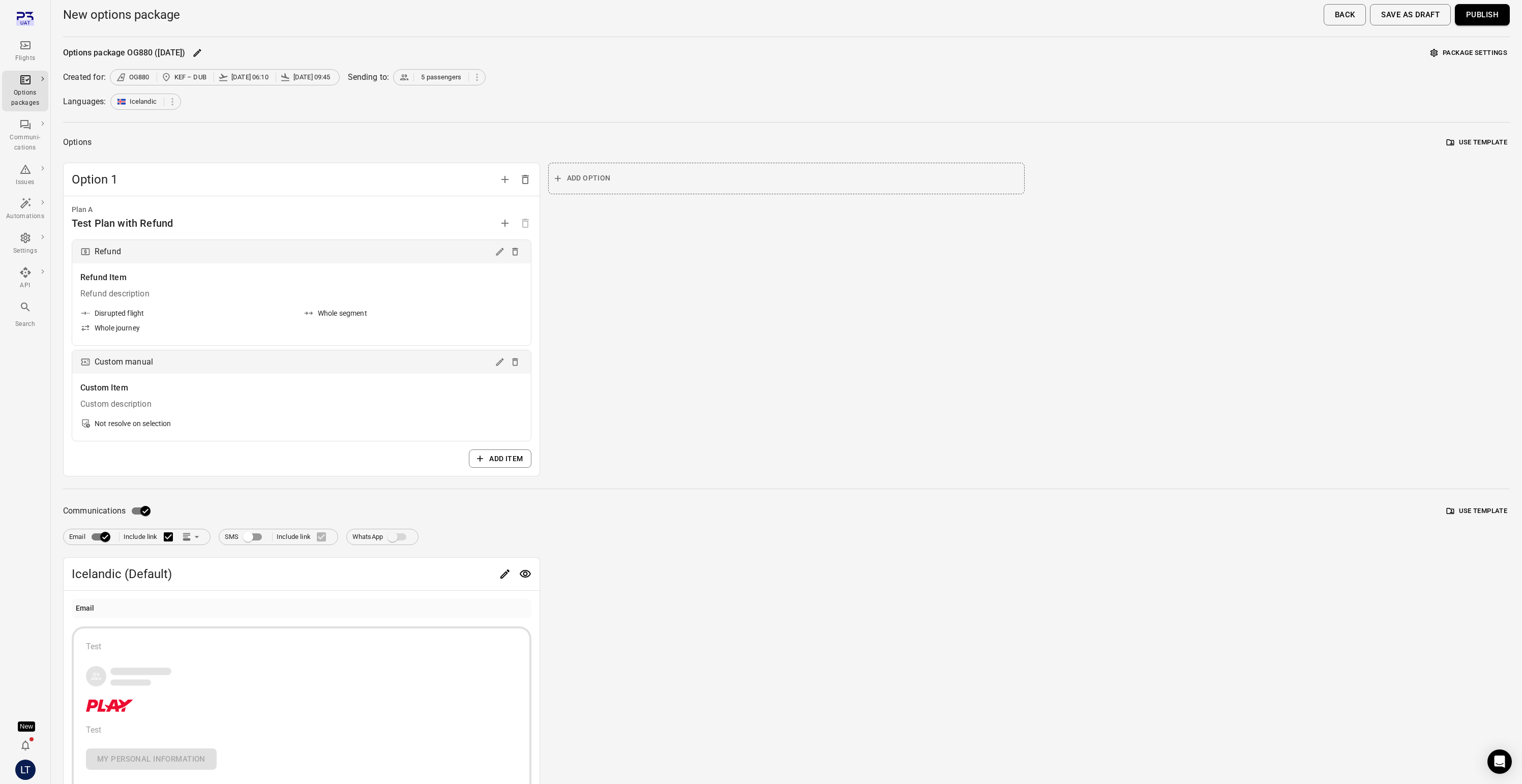
click at [1491, 12] on button "Publish" at bounding box center [1482, 15] width 55 height 21
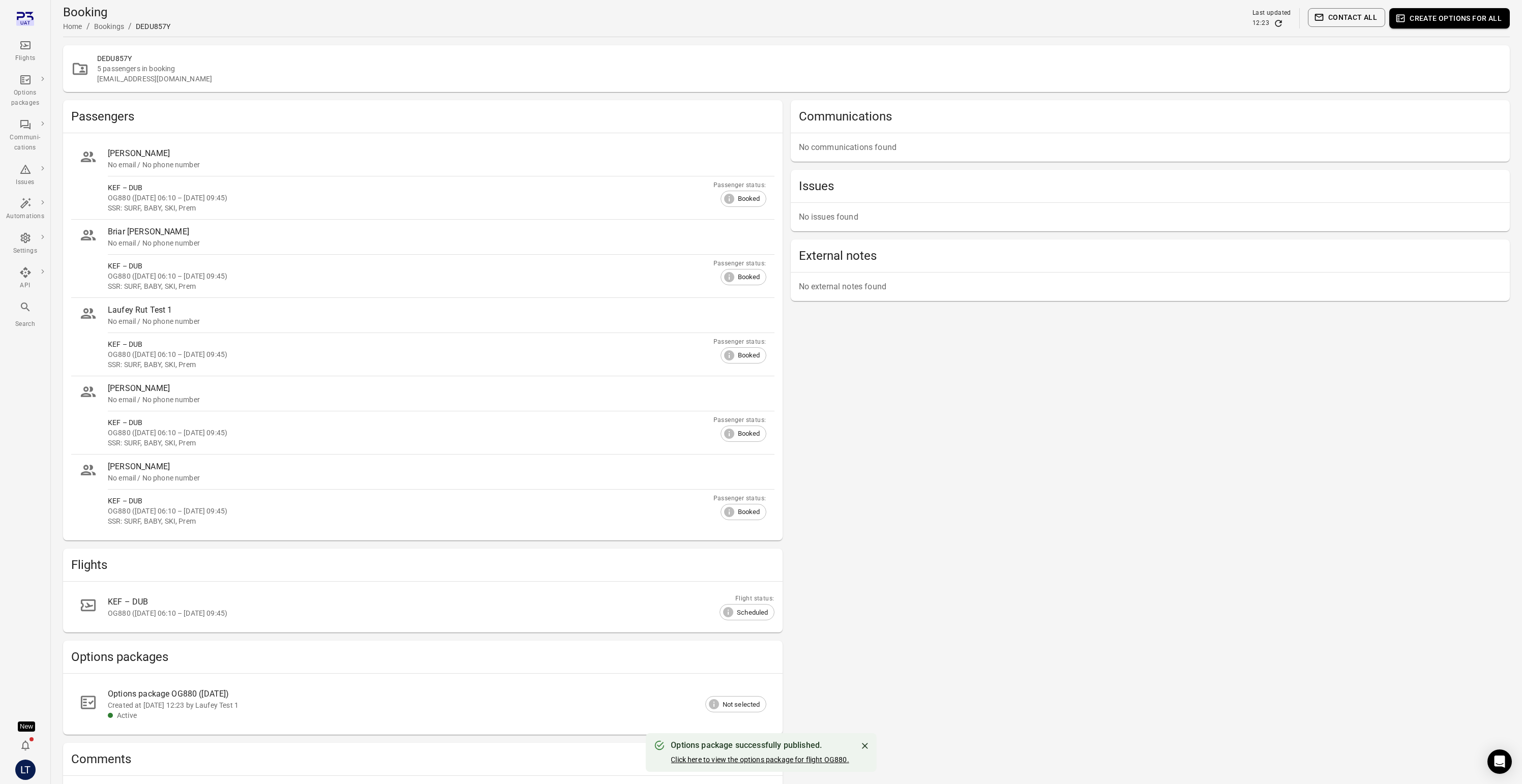
click at [811, 761] on link "Click here to view the options package for flight OG880." at bounding box center [760, 760] width 178 height 8
